Goal: Task Accomplishment & Management: Use online tool/utility

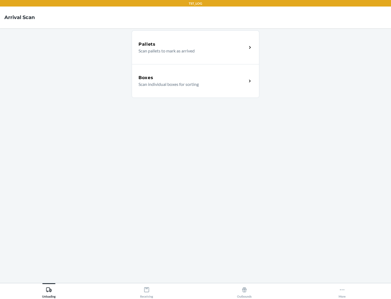
click at [192, 78] on div "Boxes" at bounding box center [192, 77] width 108 height 7
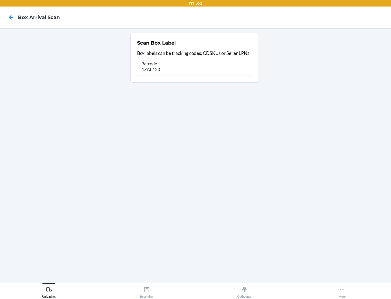
type input "1ZAti123"
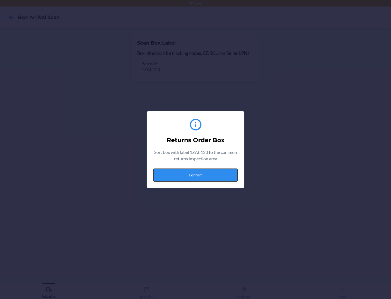
click at [195, 175] on button "Confirm" at bounding box center [195, 174] width 84 height 13
